Goal: Information Seeking & Learning: Compare options

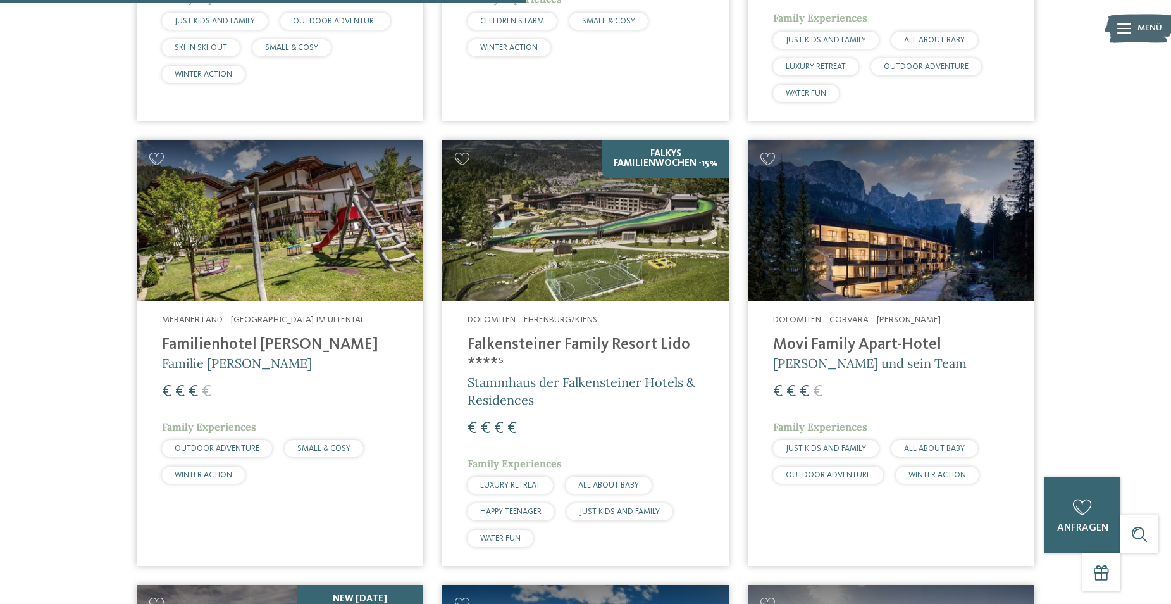
scroll to position [1920, 0]
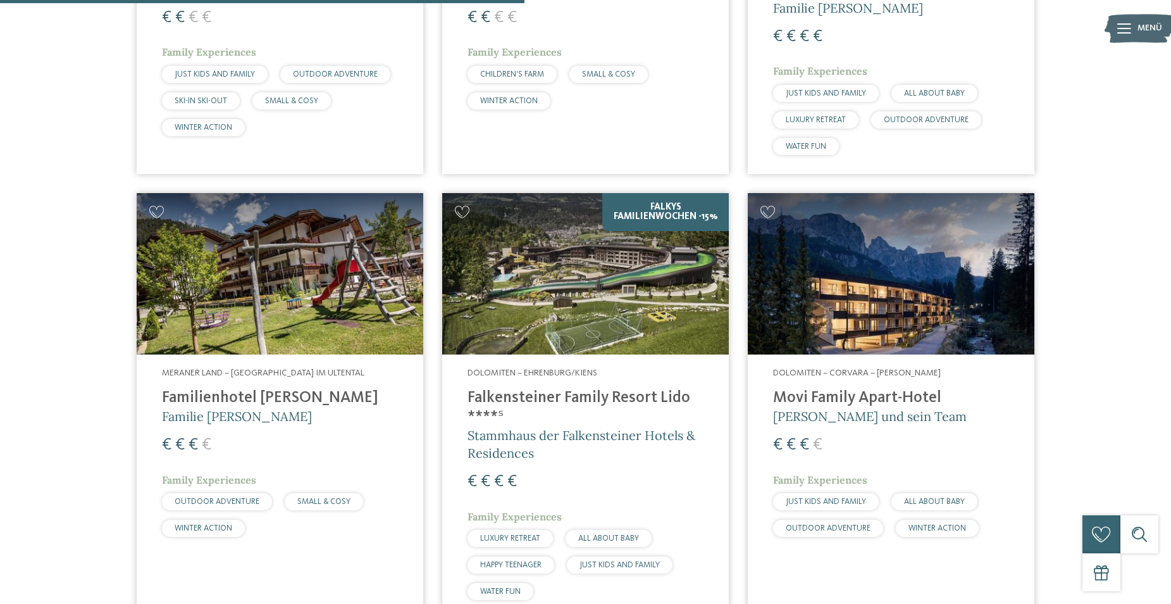
click at [661, 250] on img at bounding box center [585, 273] width 287 height 161
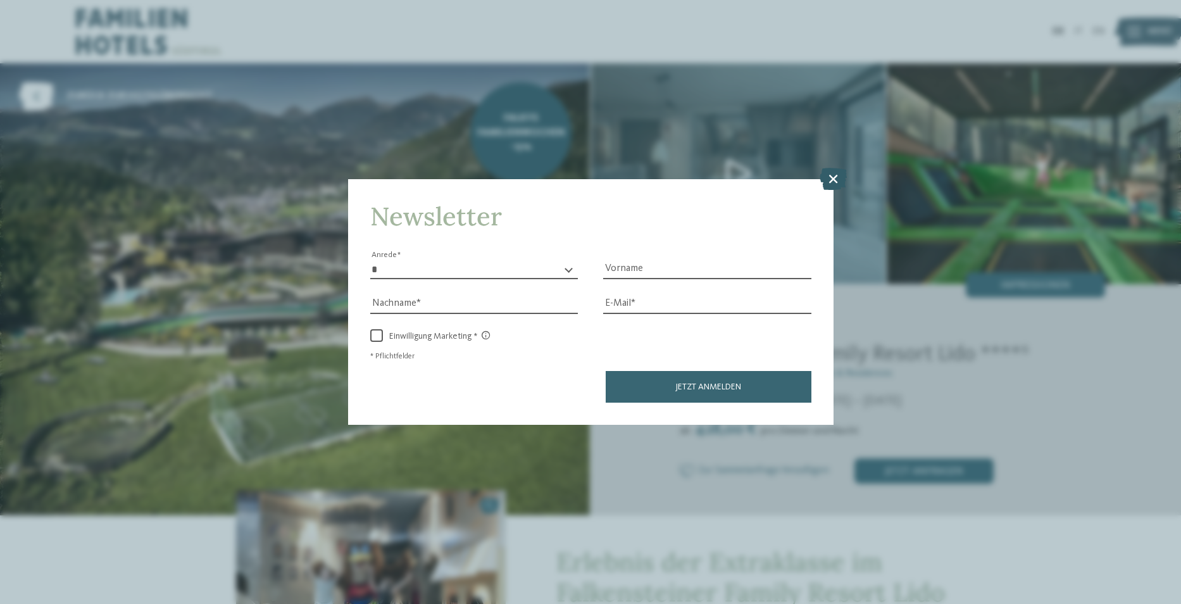
click at [835, 177] on icon at bounding box center [833, 178] width 27 height 22
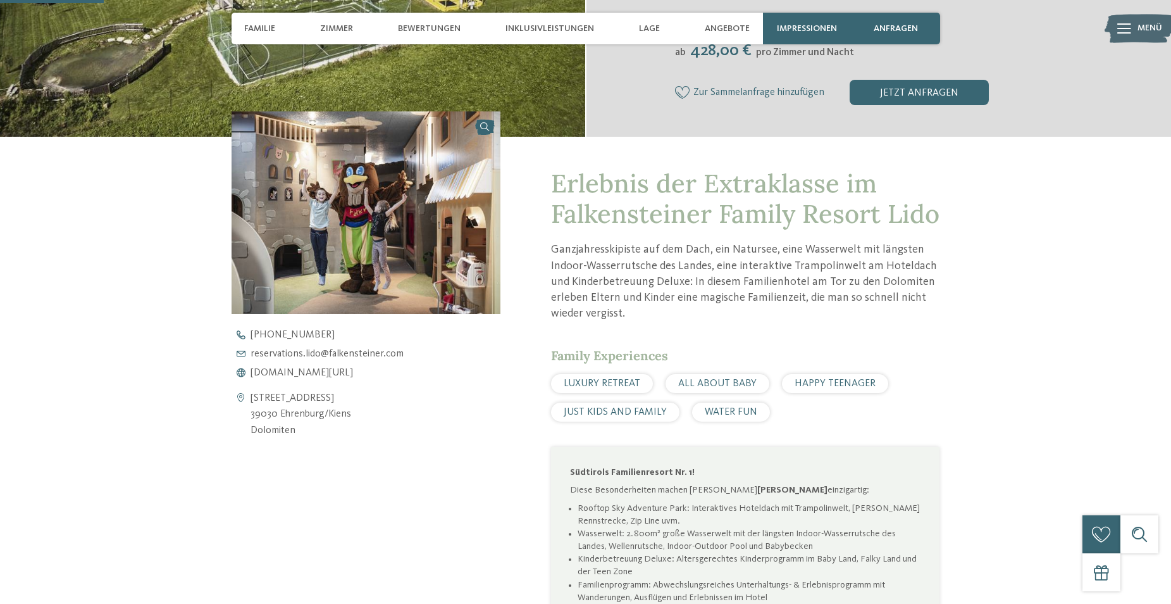
scroll to position [380, 0]
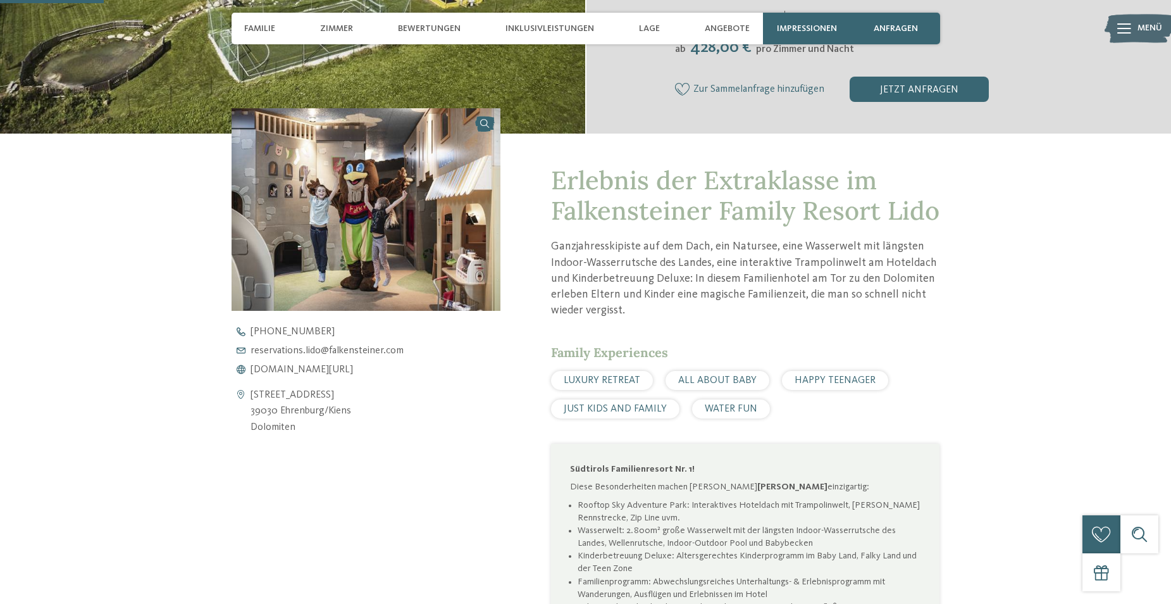
click at [627, 409] on span "JUST KIDS AND FAMILY" at bounding box center [615, 409] width 103 height 10
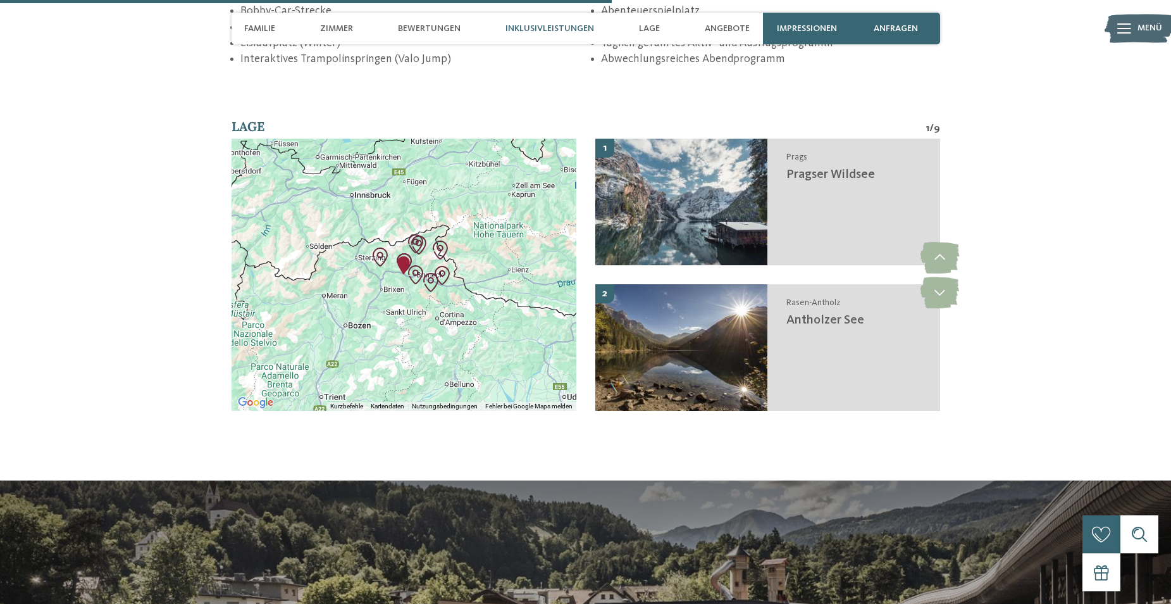
scroll to position [2215, 0]
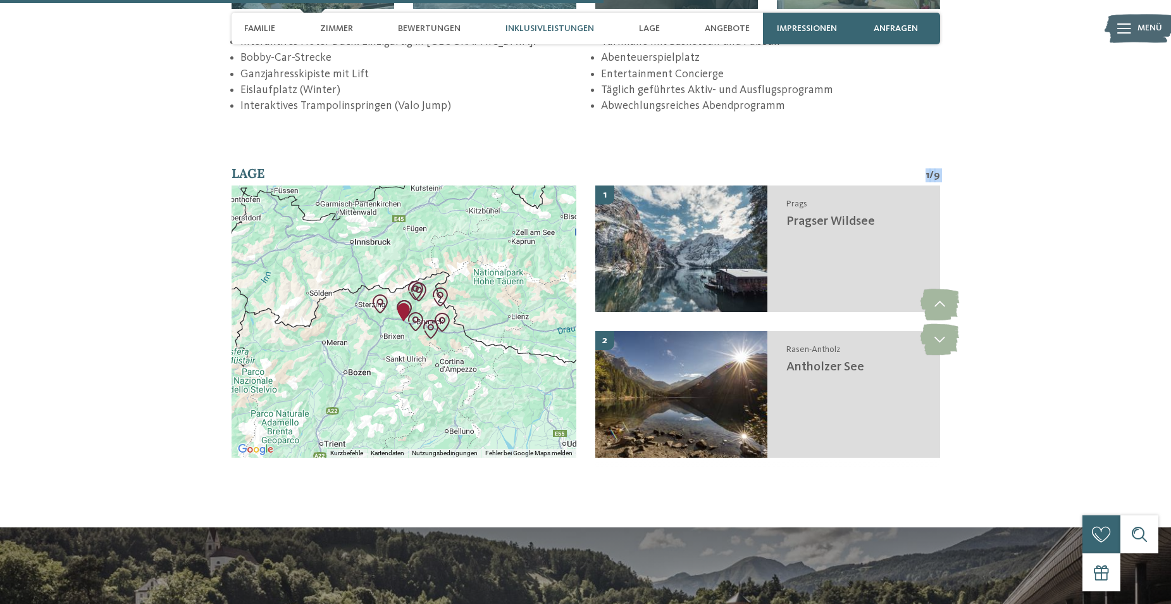
drag, startPoint x: 556, startPoint y: 155, endPoint x: 554, endPoint y: 197, distance: 42.4
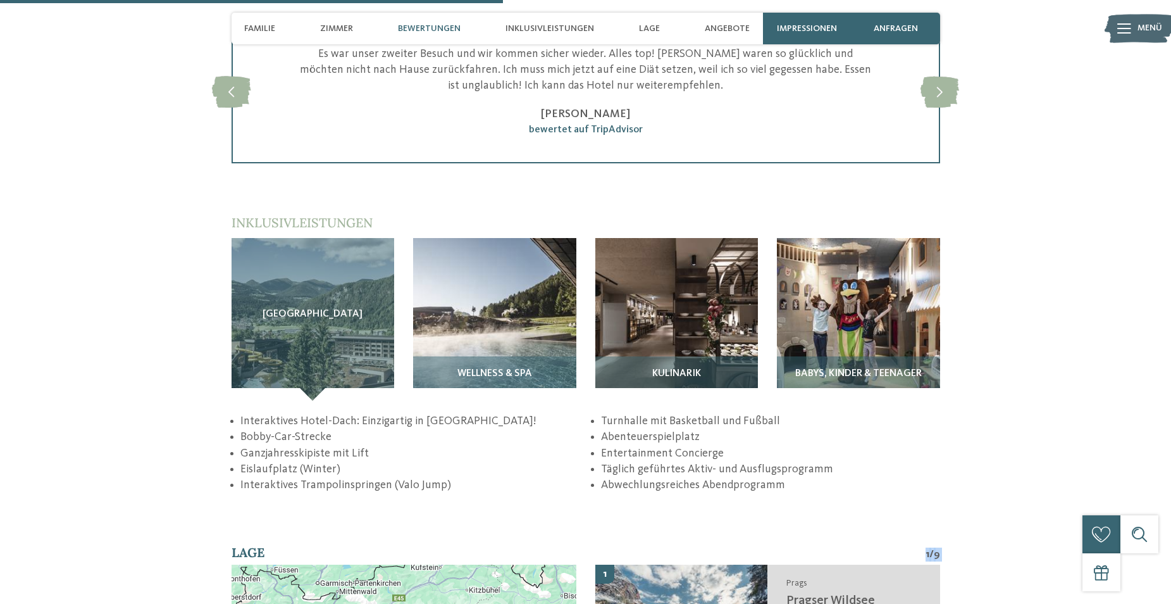
scroll to position [1835, 0]
click at [839, 301] on img at bounding box center [858, 320] width 163 height 163
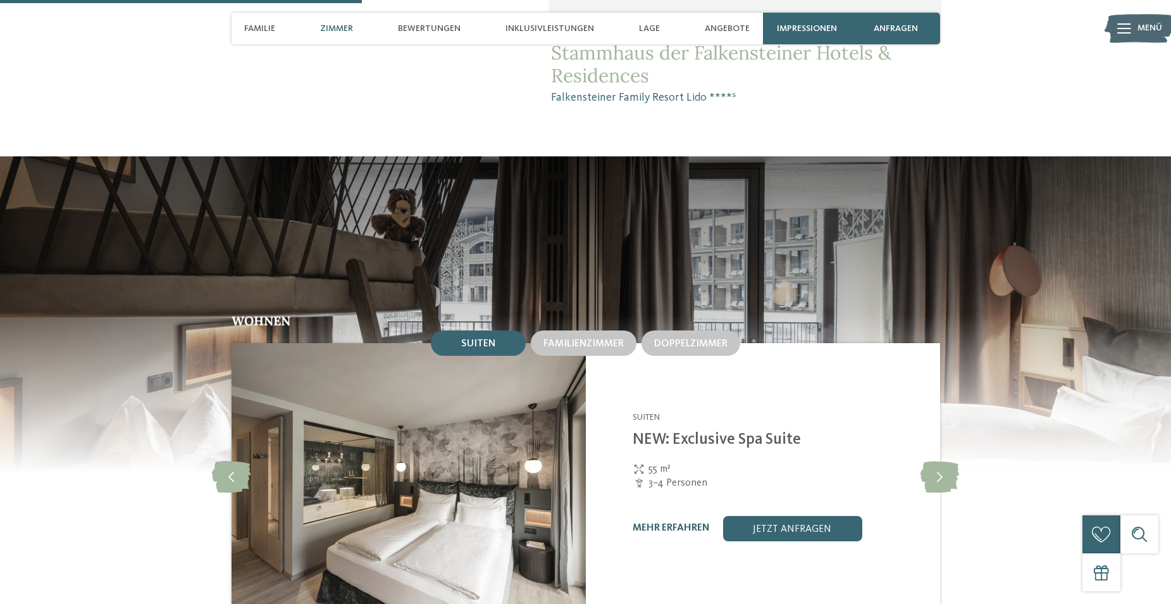
scroll to position [1139, 0]
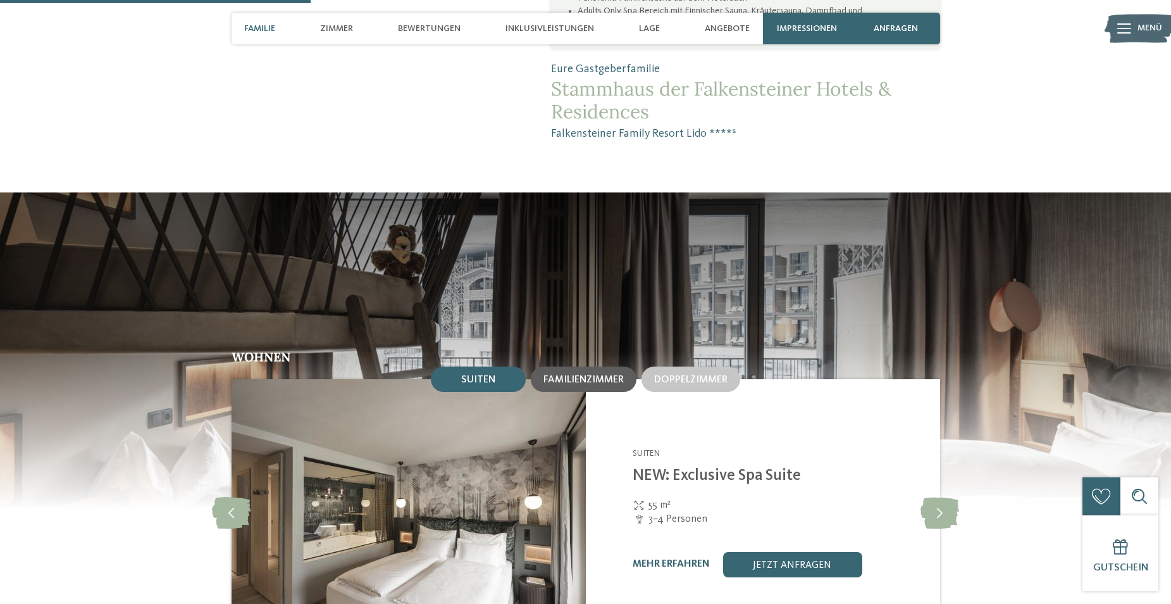
click at [585, 375] on span "Familienzimmer" at bounding box center [584, 380] width 80 height 10
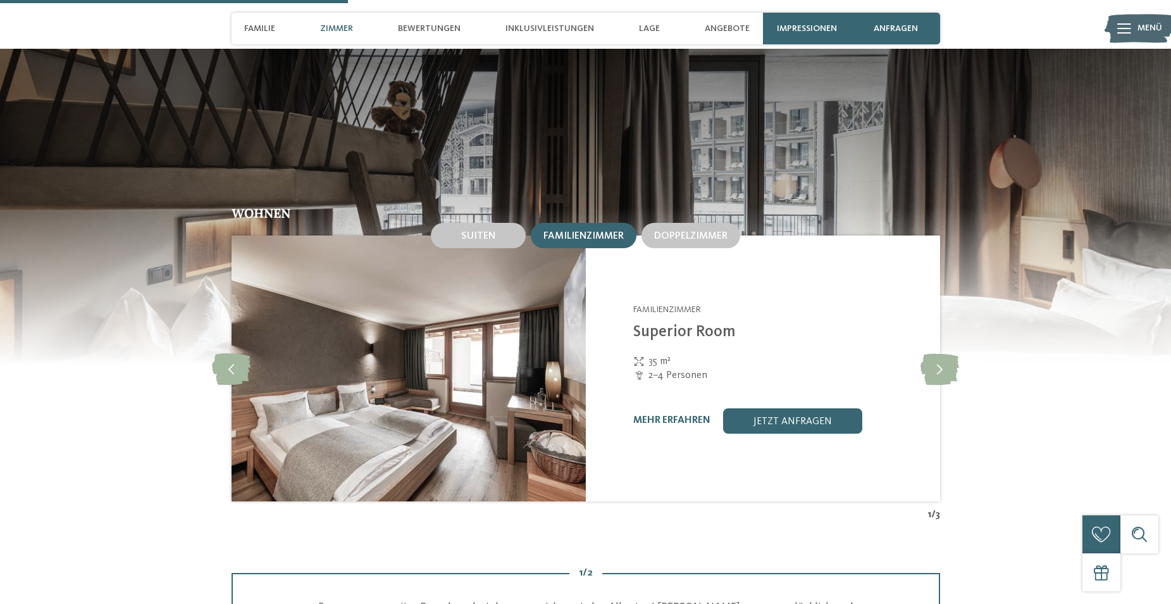
scroll to position [1266, 0]
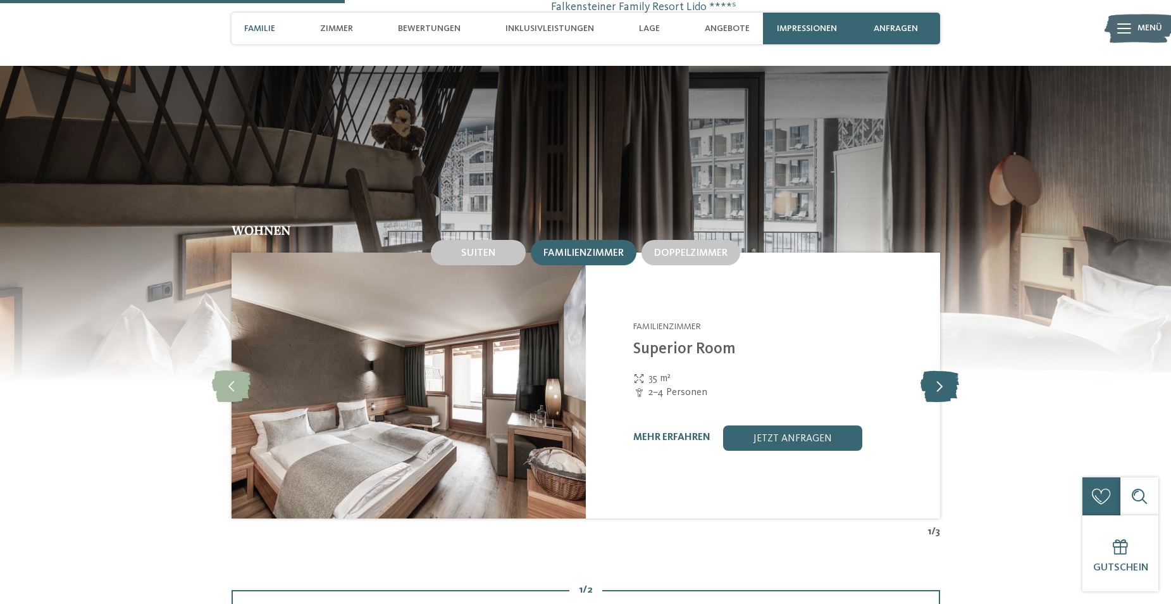
click at [941, 372] on icon at bounding box center [940, 386] width 39 height 32
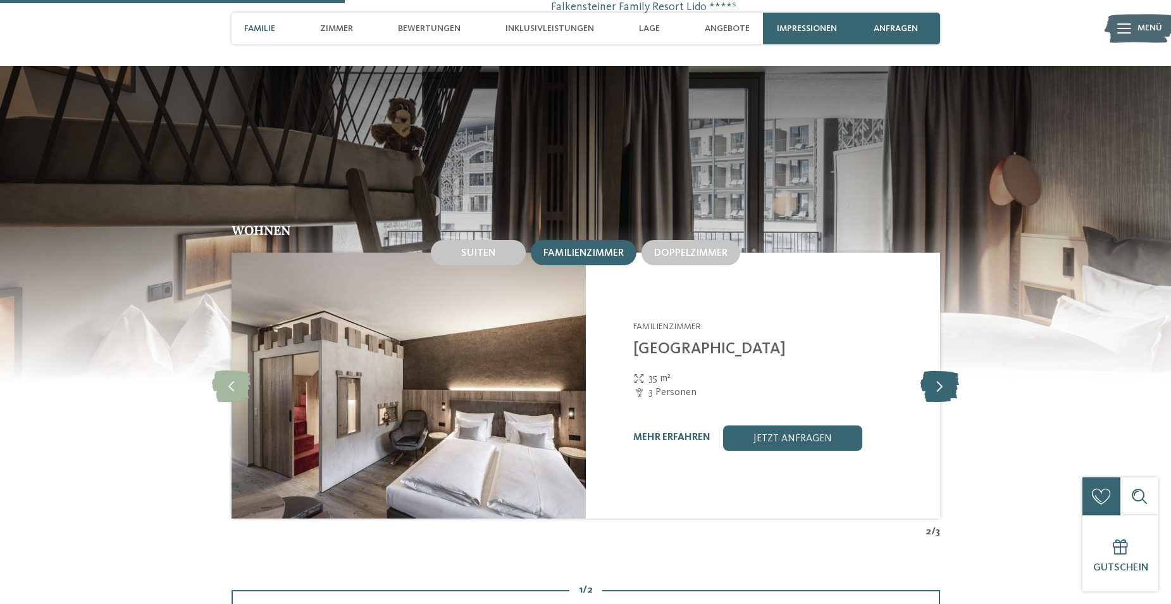
click at [941, 373] on icon at bounding box center [940, 386] width 39 height 32
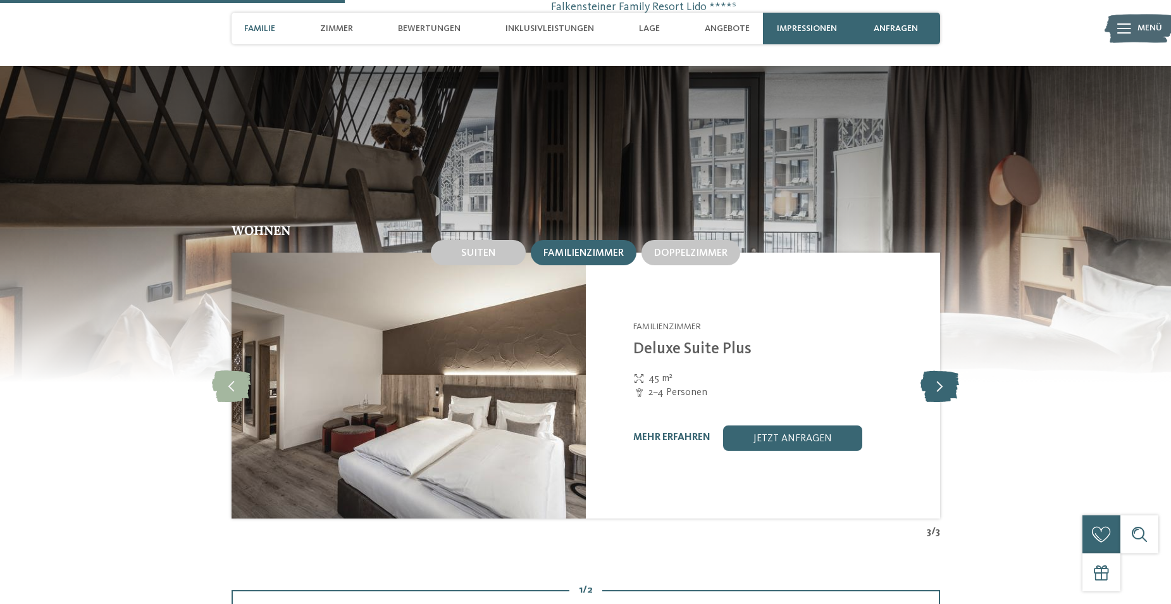
click at [944, 370] on icon at bounding box center [940, 386] width 39 height 32
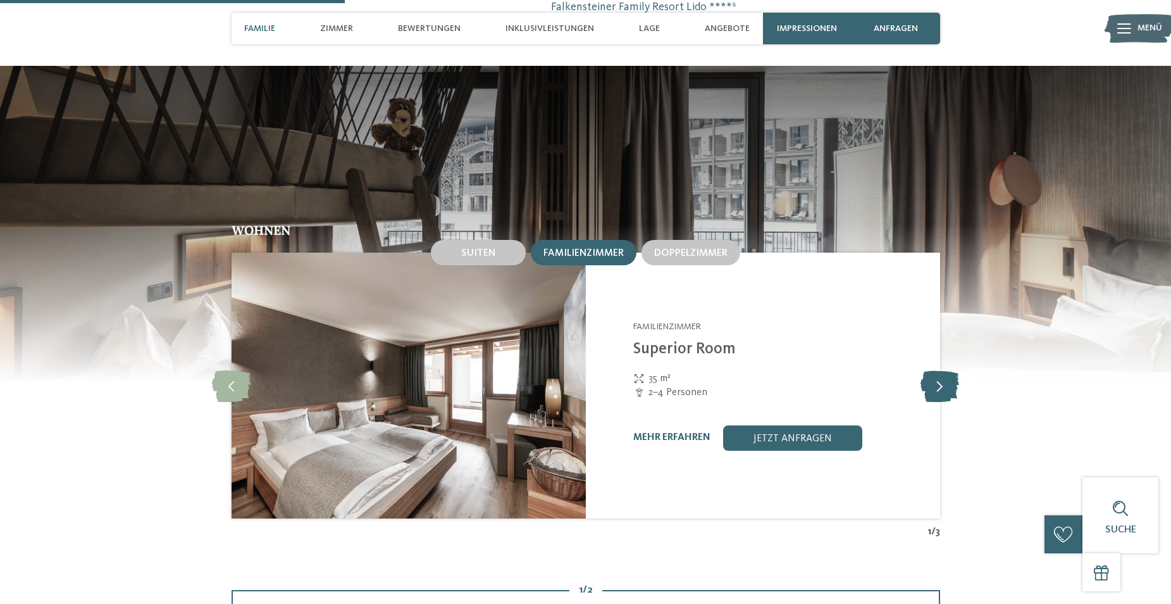
click at [944, 370] on icon at bounding box center [940, 386] width 39 height 32
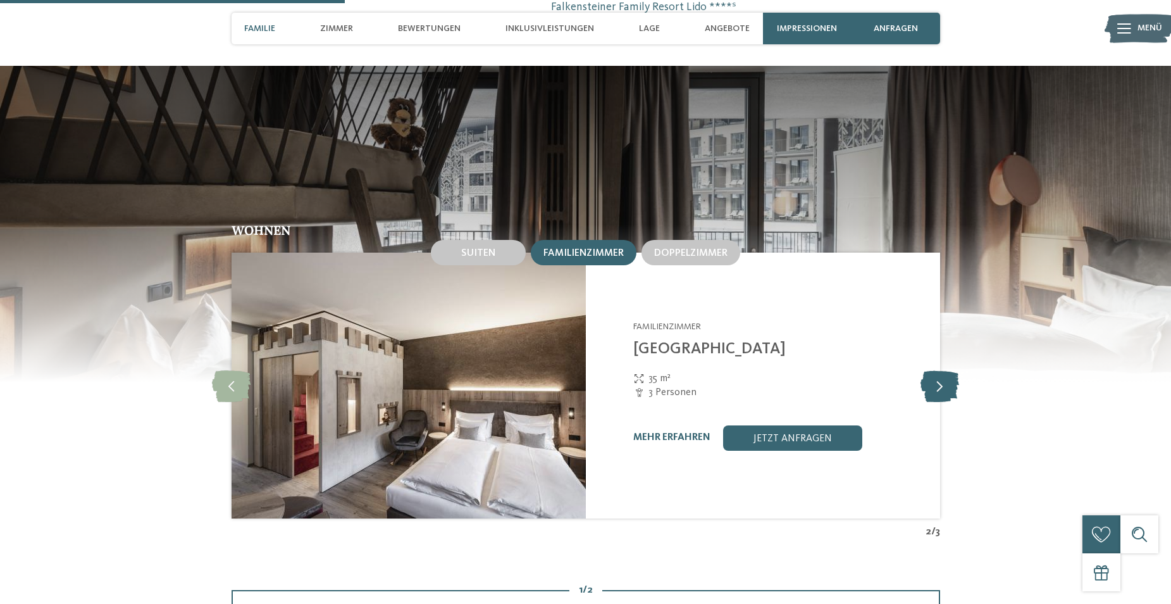
click at [944, 370] on icon at bounding box center [940, 386] width 39 height 32
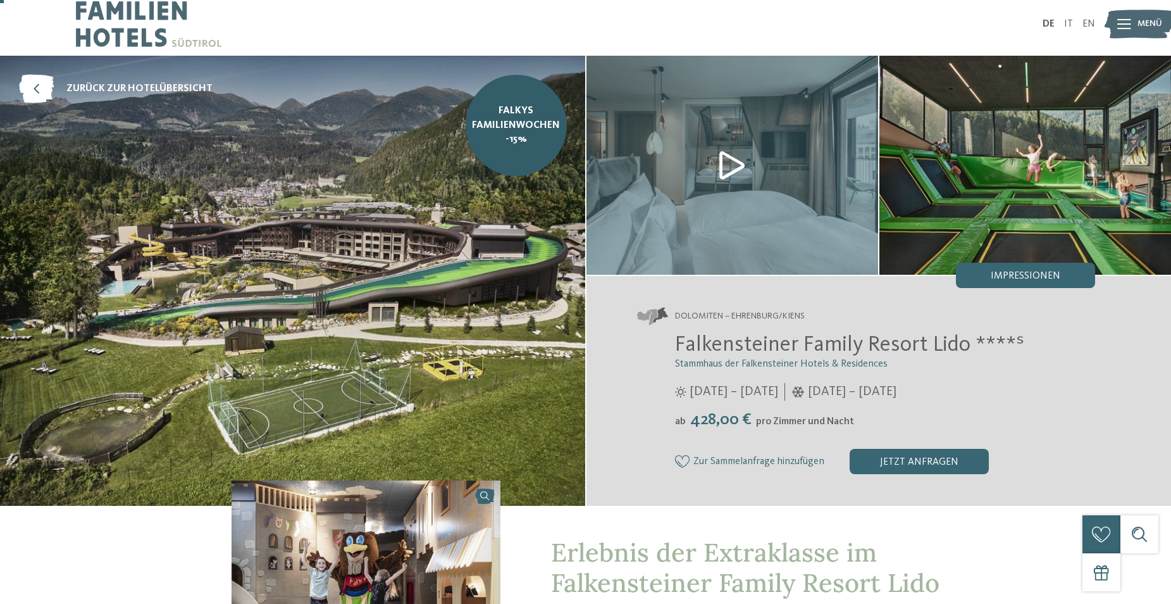
scroll to position [0, 0]
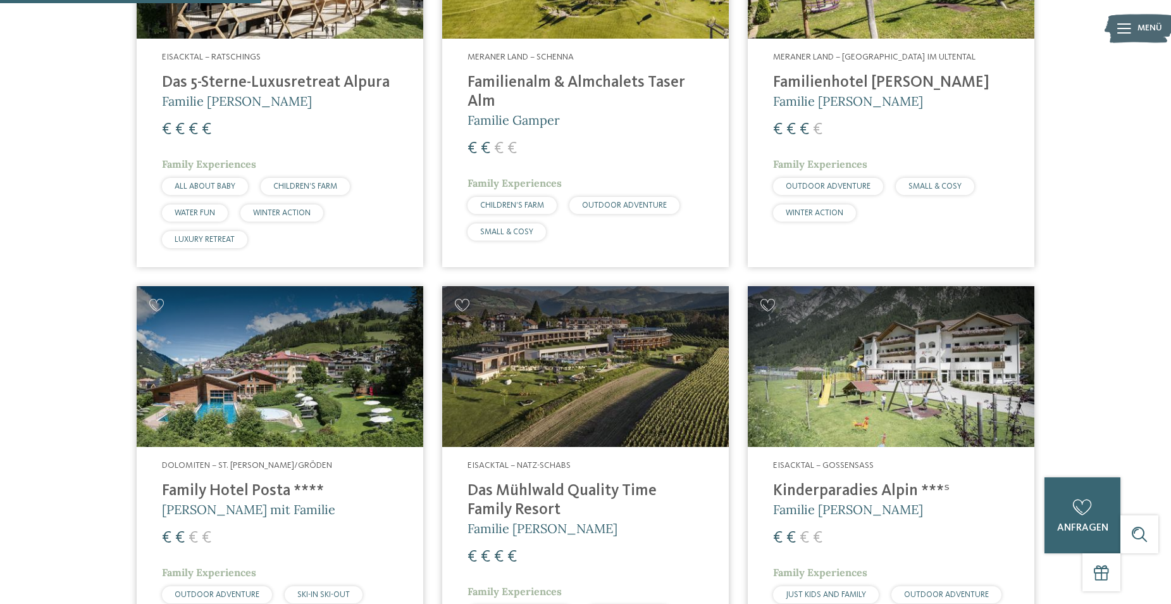
scroll to position [1013, 0]
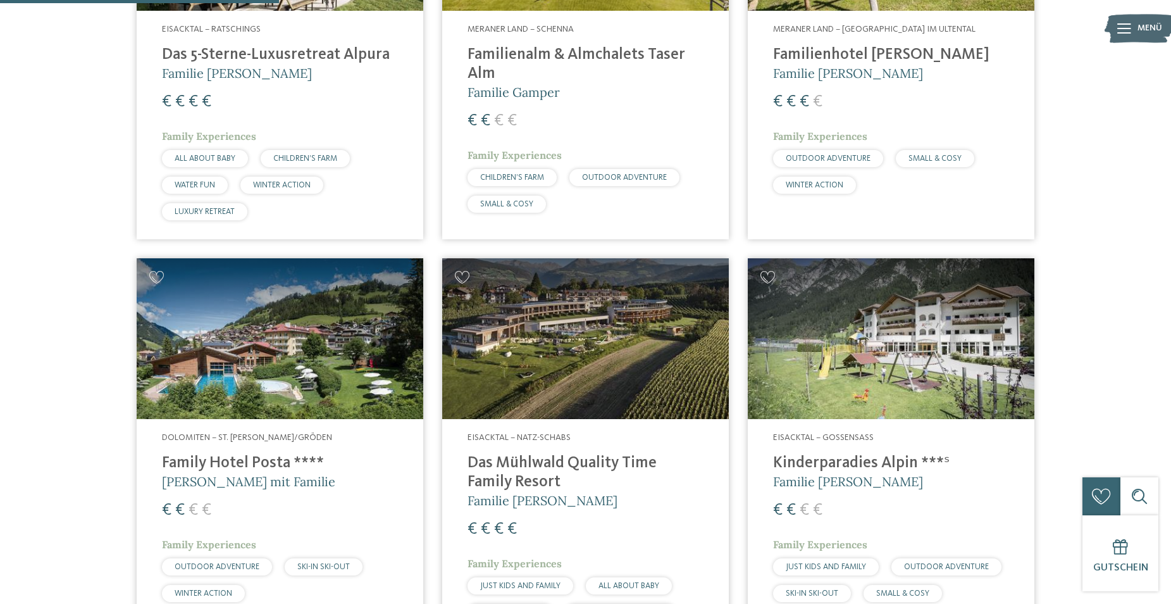
click at [845, 329] on img at bounding box center [891, 338] width 287 height 161
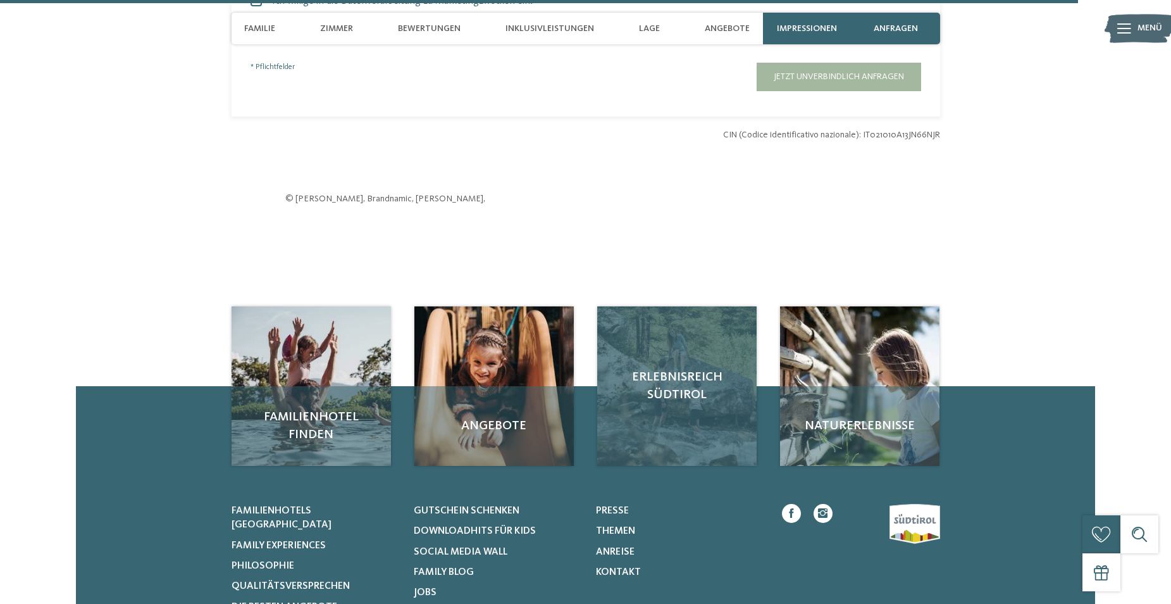
scroll to position [3924, 0]
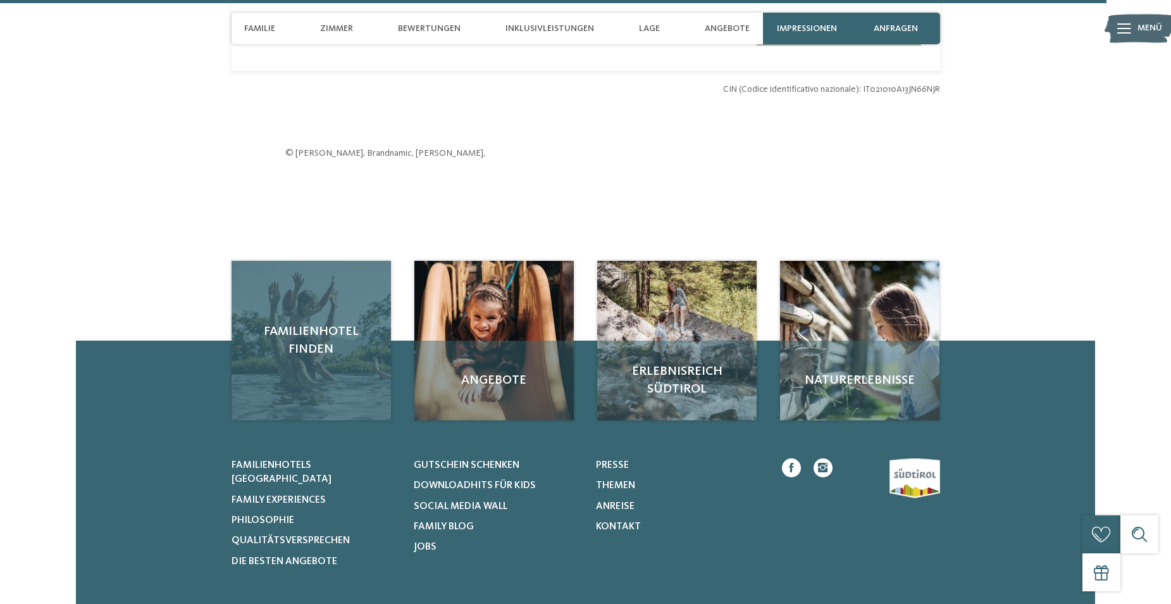
click at [321, 323] on span "Familienhotel finden" at bounding box center [311, 340] width 134 height 35
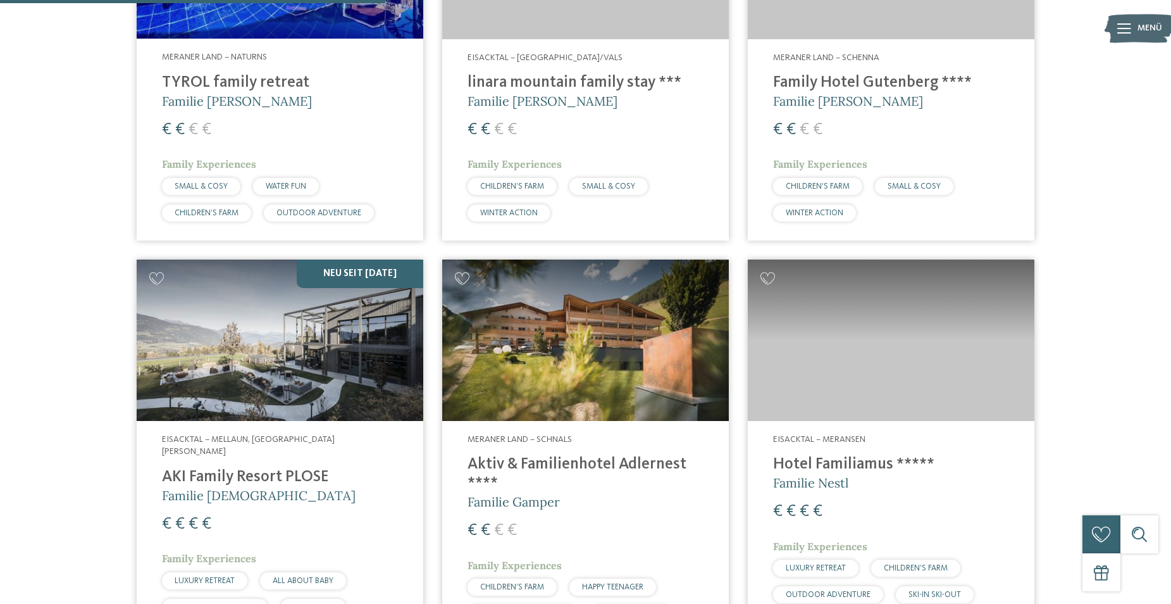
scroll to position [1392, 0]
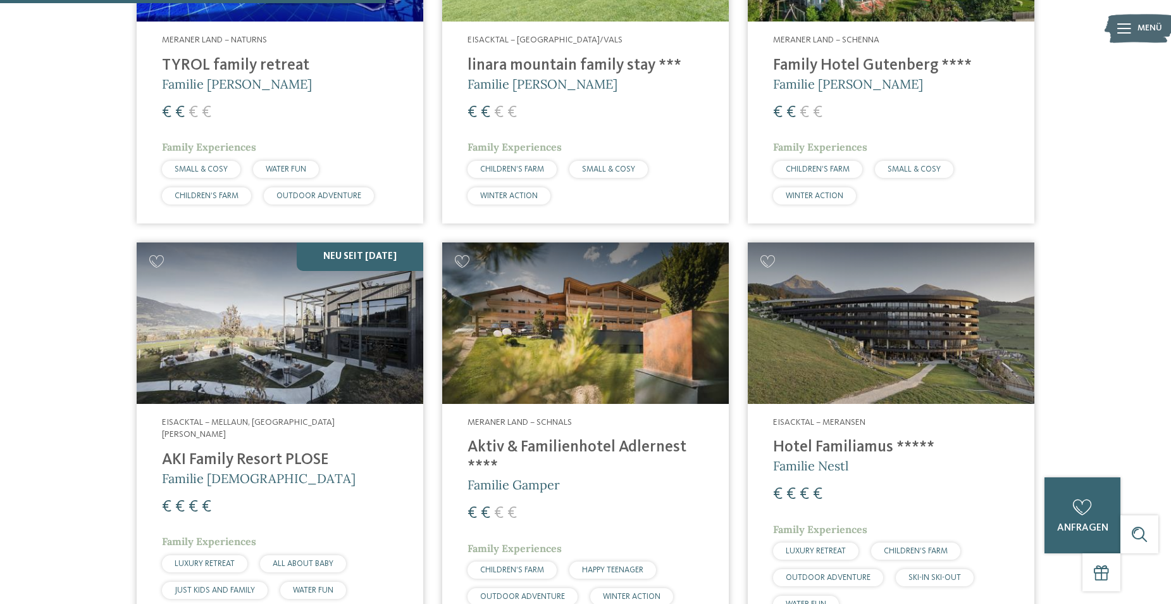
click at [322, 337] on img at bounding box center [280, 322] width 287 height 161
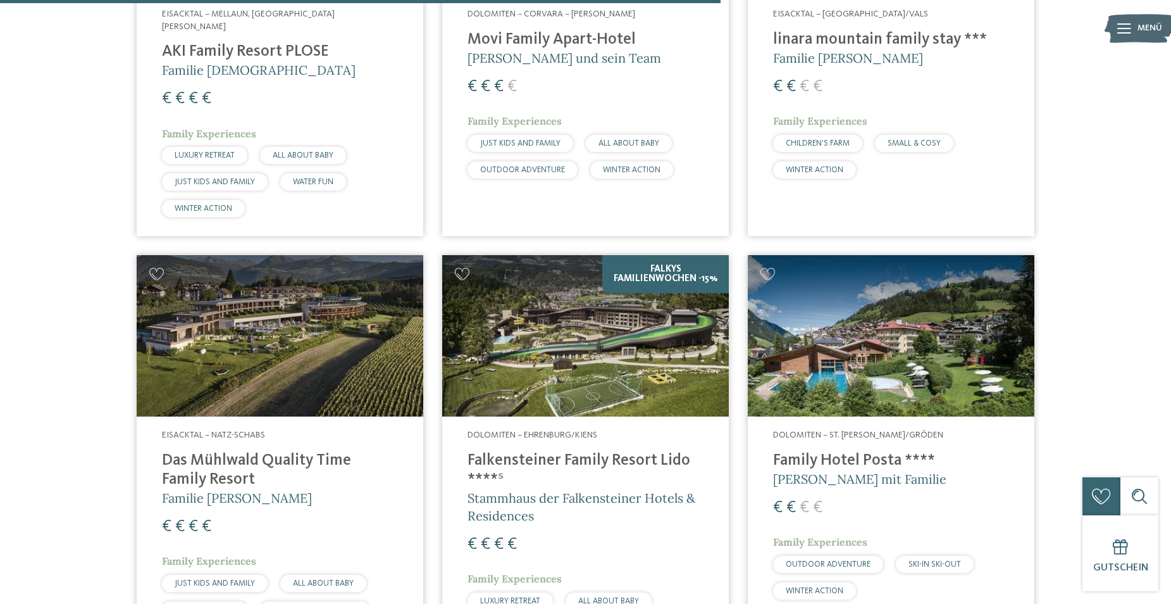
scroll to position [2658, 0]
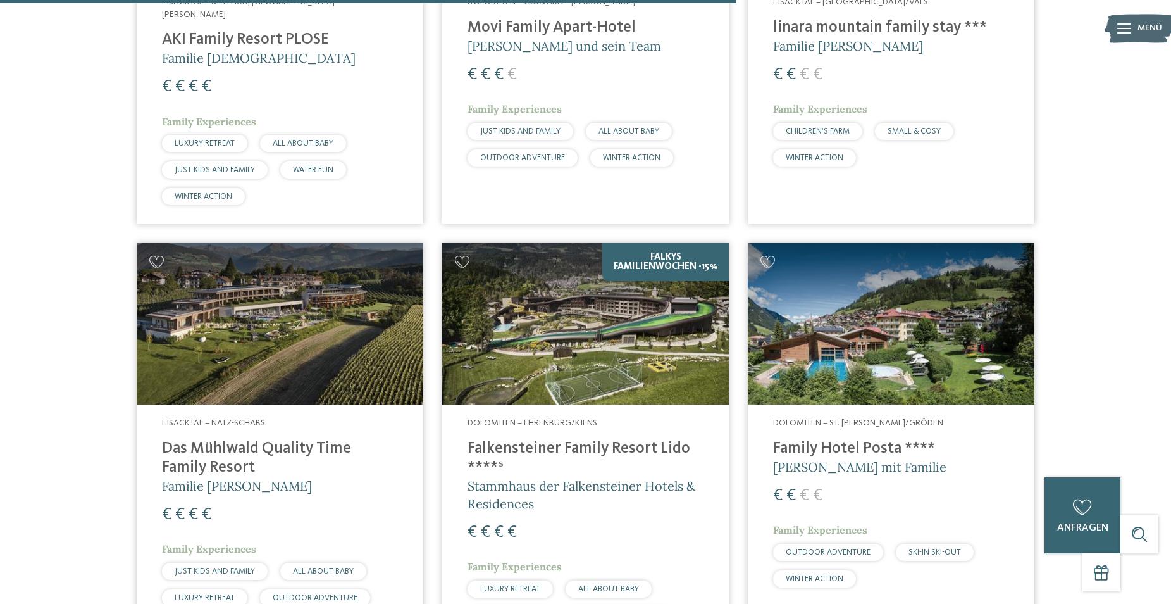
click at [312, 311] on img at bounding box center [280, 323] width 287 height 161
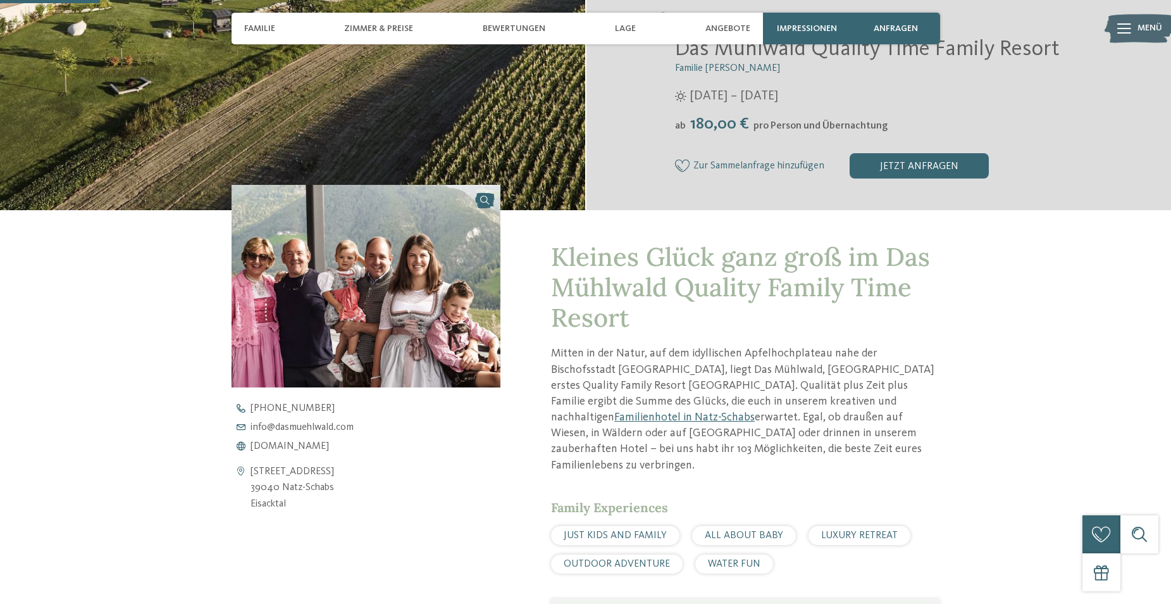
scroll to position [380, 0]
